Goal: Unclear: Unclear

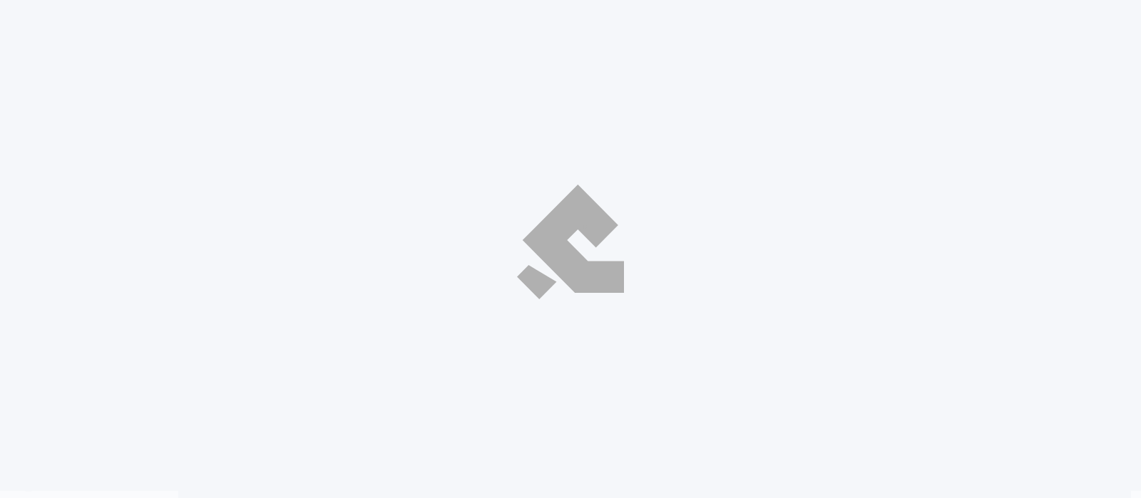
select select "ar"
